Goal: Information Seeking & Learning: Learn about a topic

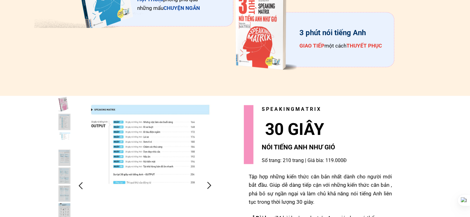
click at [138, 152] on div at bounding box center [145, 185] width 142 height 179
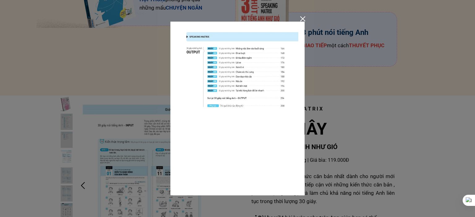
click at [163, 10] on div at bounding box center [237, 108] width 475 height 217
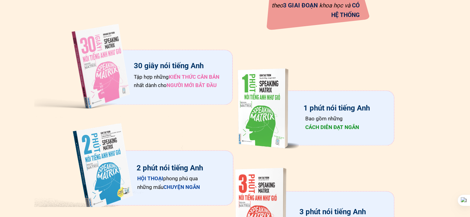
scroll to position [970, 0]
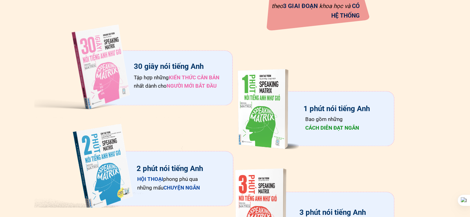
click at [116, 78] on div at bounding box center [101, 66] width 135 height 96
click at [116, 71] on div at bounding box center [101, 66] width 135 height 96
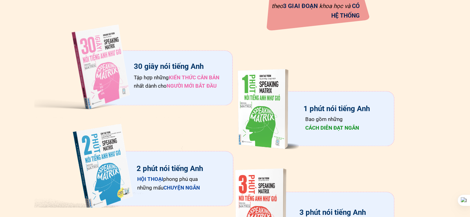
click at [180, 84] on span "NGƯỜI" at bounding box center [175, 86] width 16 height 6
click at [126, 73] on div at bounding box center [101, 66] width 135 height 96
click at [169, 65] on div "30 giây nói tiếng Anh" at bounding box center [168, 67] width 71 height 12
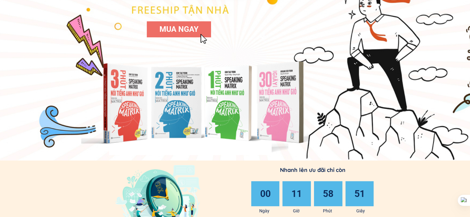
scroll to position [95, 0]
